Goal: Find contact information: Find contact information

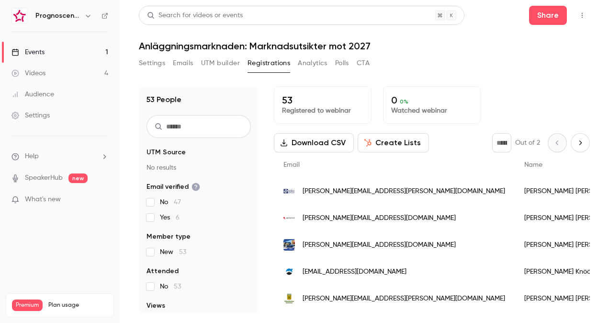
click at [405, 194] on span "[PERSON_NAME][EMAIL_ADDRESS][PERSON_NAME][DOMAIN_NAME]" at bounding box center [403, 191] width 202 height 10
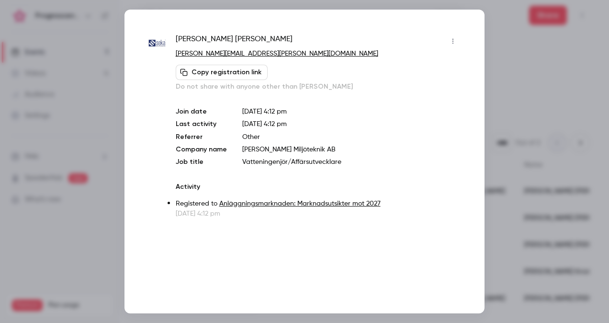
click at [501, 89] on div at bounding box center [304, 161] width 609 height 323
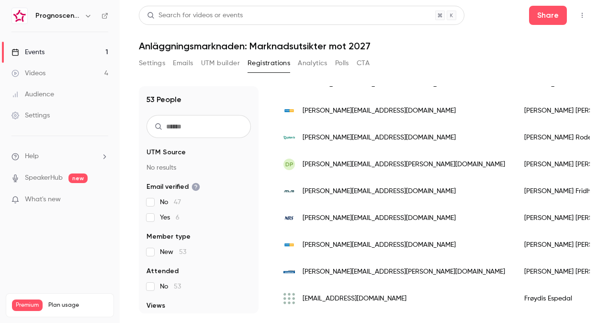
scroll to position [561, 0]
